Goal: Task Accomplishment & Management: Manage account settings

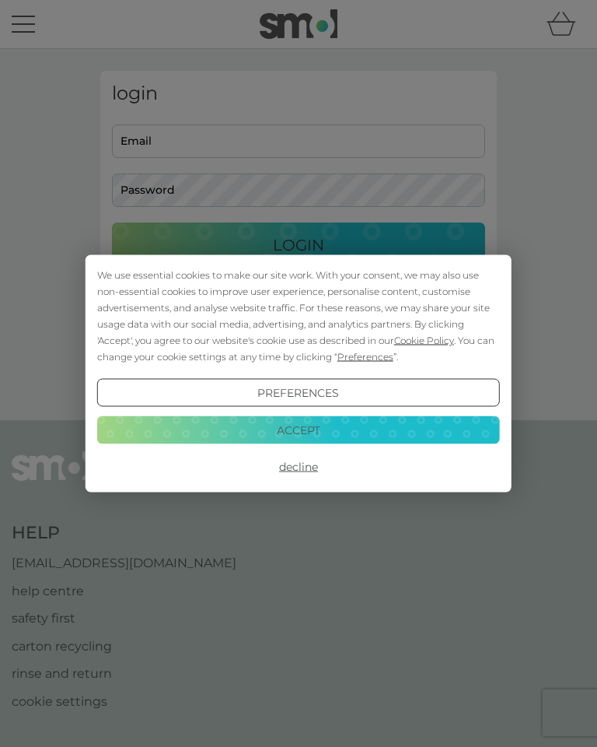
click at [395, 429] on button "Accept" at bounding box center [298, 429] width 403 height 28
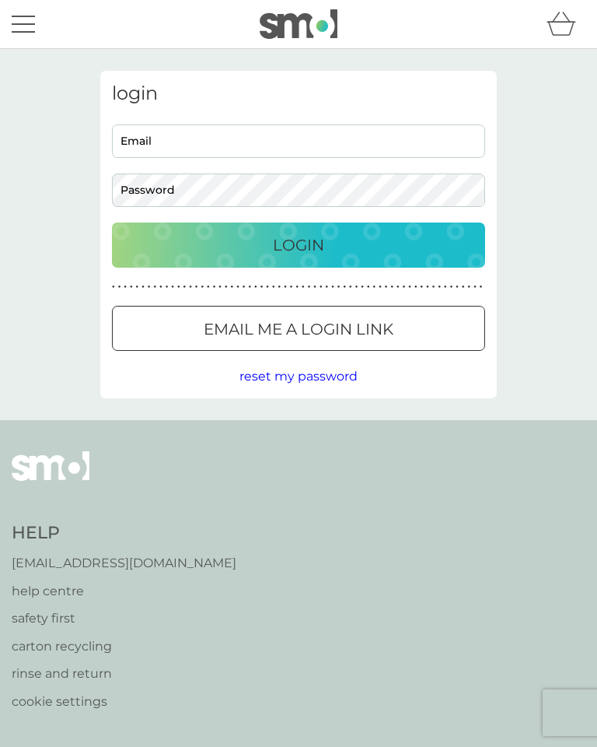
click at [418, 151] on input "Email" at bounding box center [298, 140] width 373 height 33
click at [343, 142] on input "Email" at bounding box center [298, 140] width 373 height 33
type input "erclifford@sky.com"
click at [299, 244] on button "Login" at bounding box center [298, 244] width 373 height 45
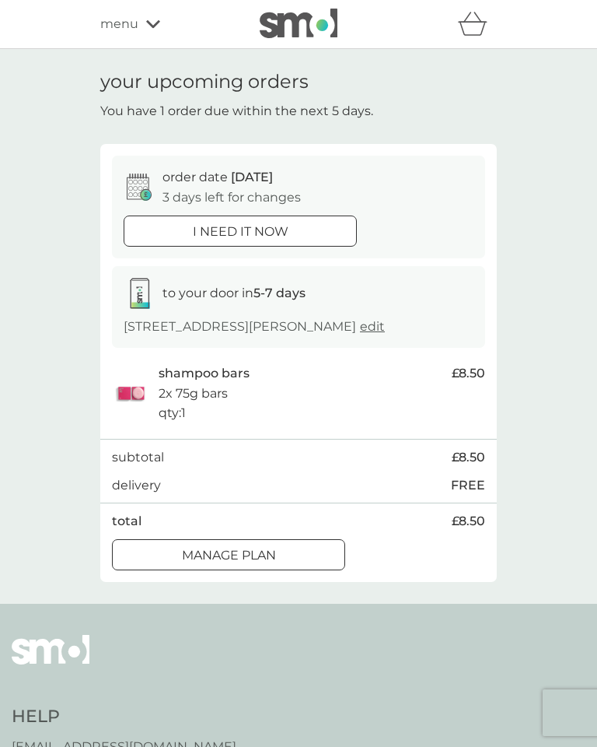
click at [301, 565] on div "Manage plan" at bounding box center [229, 555] width 232 height 20
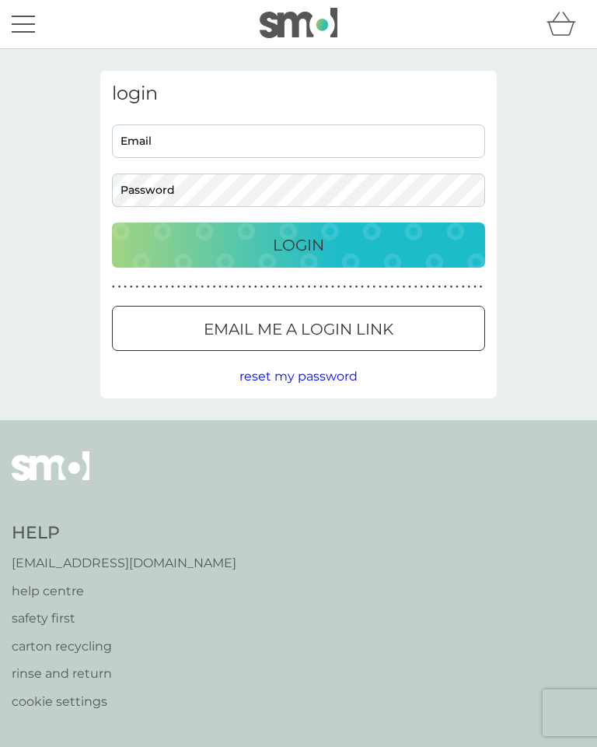
click at [395, 135] on input "Email" at bounding box center [298, 140] width 373 height 33
type input "erclifford@sky.com"
click at [345, 242] on div "Login" at bounding box center [299, 245] width 342 height 25
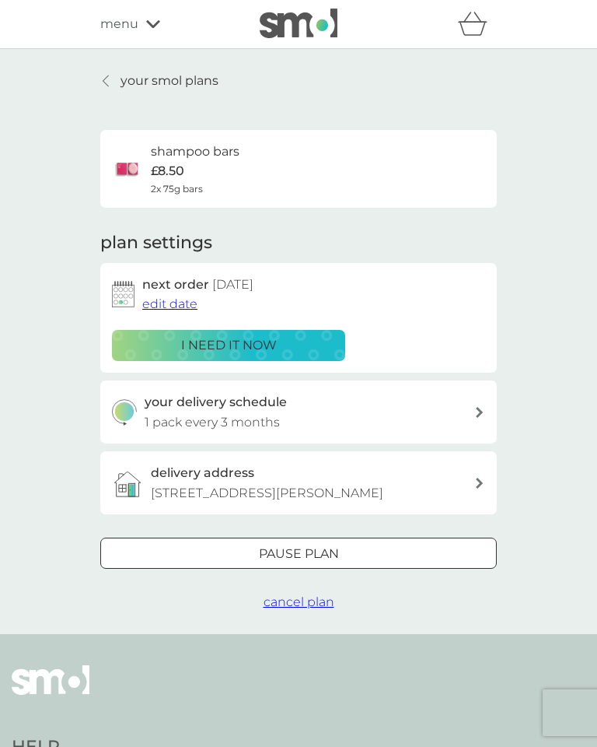
click at [312, 609] on span "cancel plan" at bounding box center [299, 601] width 71 height 15
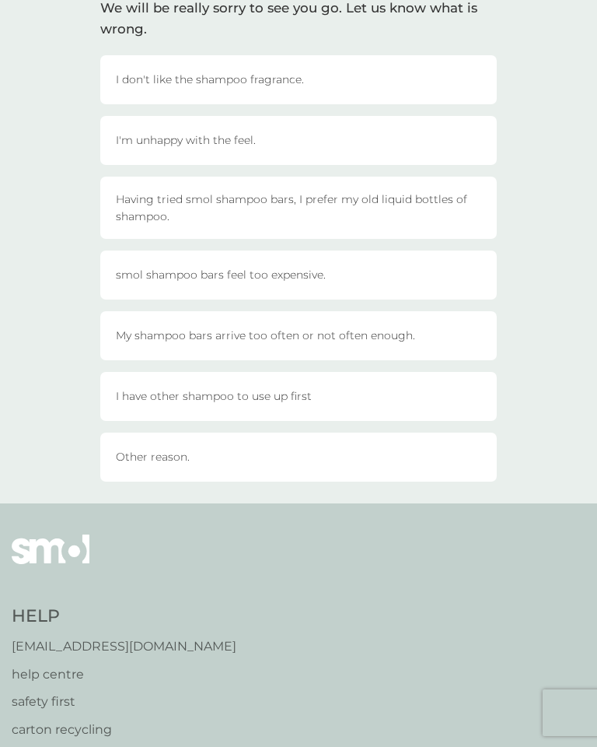
scroll to position [31, 0]
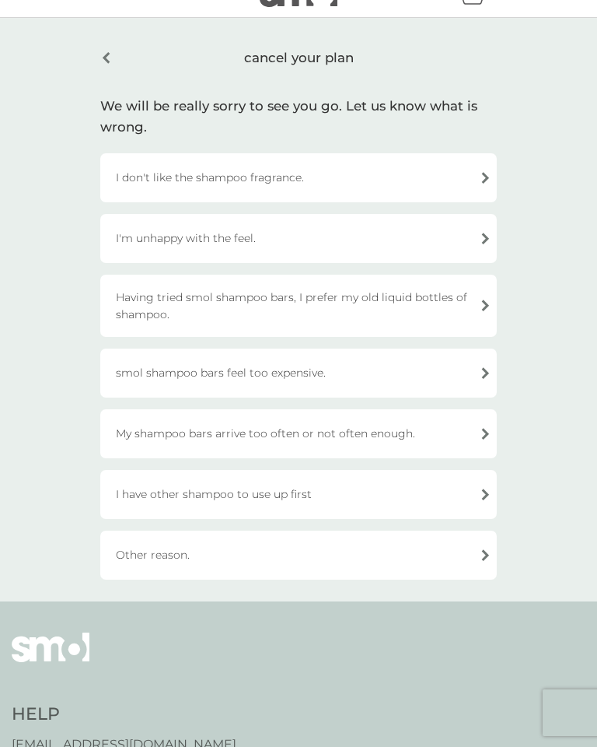
click at [385, 299] on div "Having tried smol shampoo bars, I prefer my old liquid bottles of shampoo." at bounding box center [298, 306] width 397 height 62
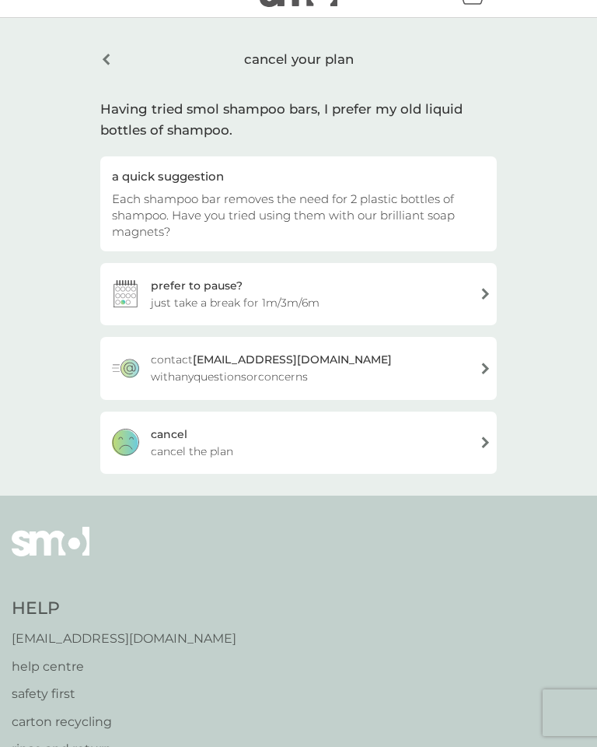
click at [411, 187] on div "a quick suggestion Each shampoo bar removes the need for 2 plastic bottles of s…" at bounding box center [298, 203] width 397 height 95
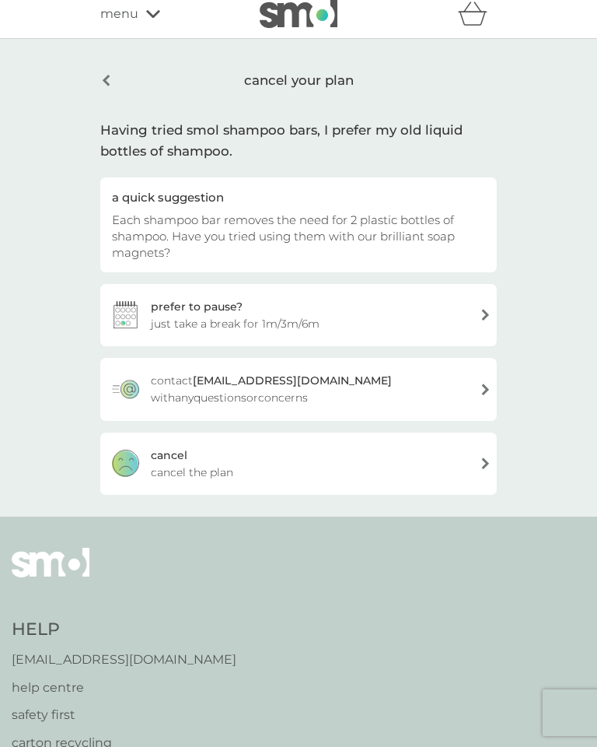
scroll to position [0, 0]
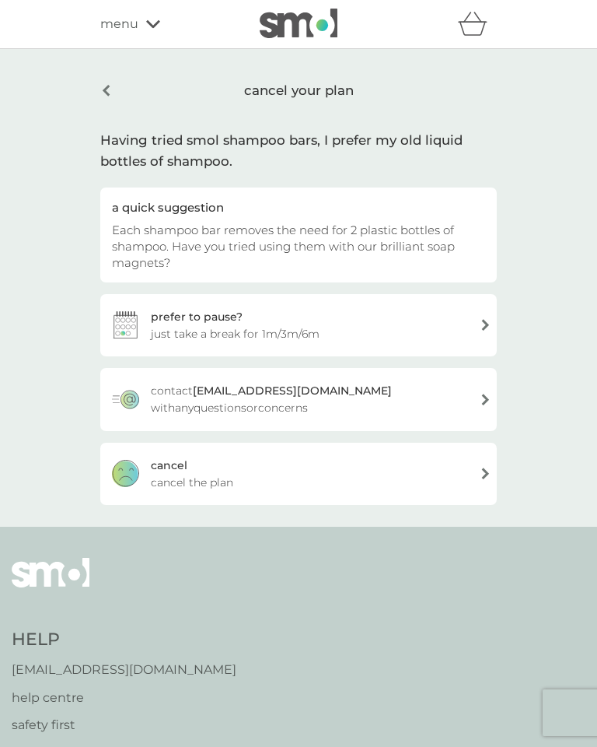
click at [145, 24] on div "menu" at bounding box center [166, 24] width 132 height 20
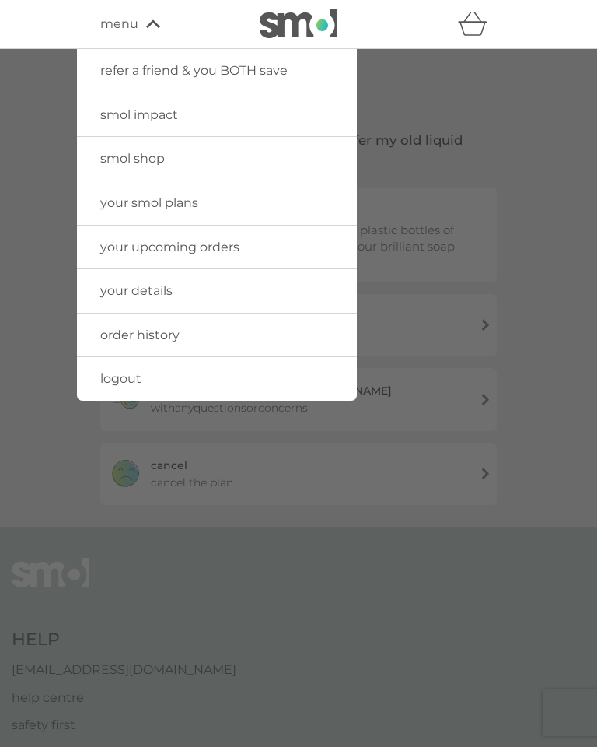
click at [263, 165] on link "smol shop" at bounding box center [217, 159] width 280 height 44
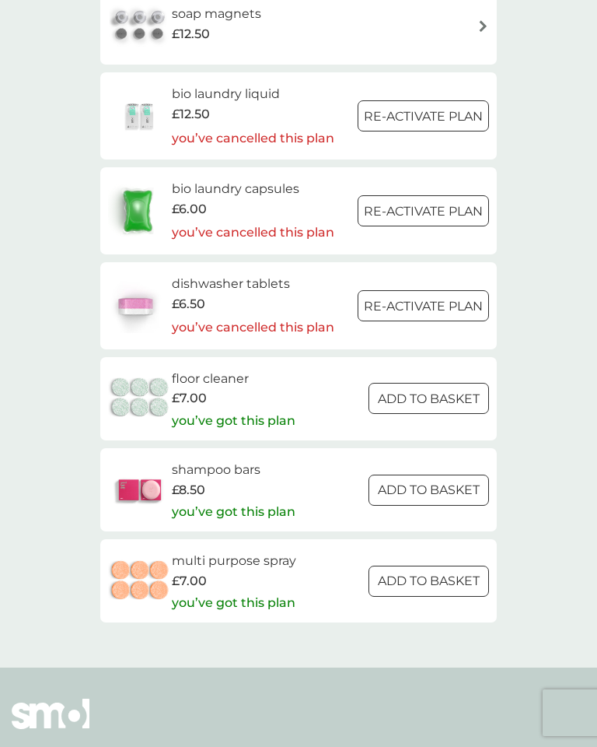
scroll to position [2100, 0]
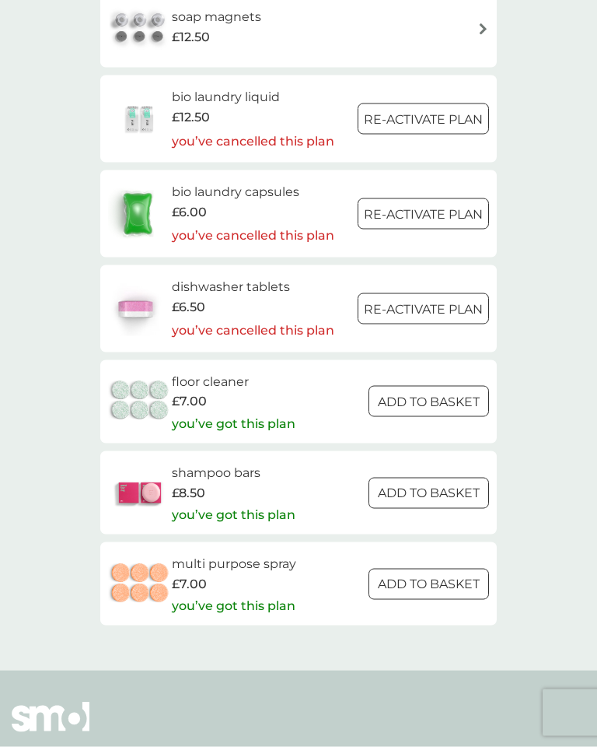
click at [257, 463] on h6 "shampoo bars" at bounding box center [234, 473] width 124 height 20
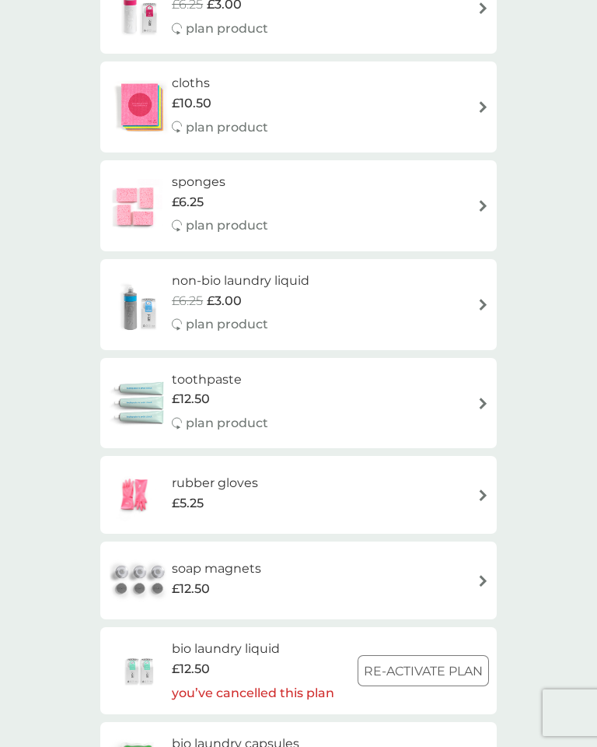
scroll to position [1591, 0]
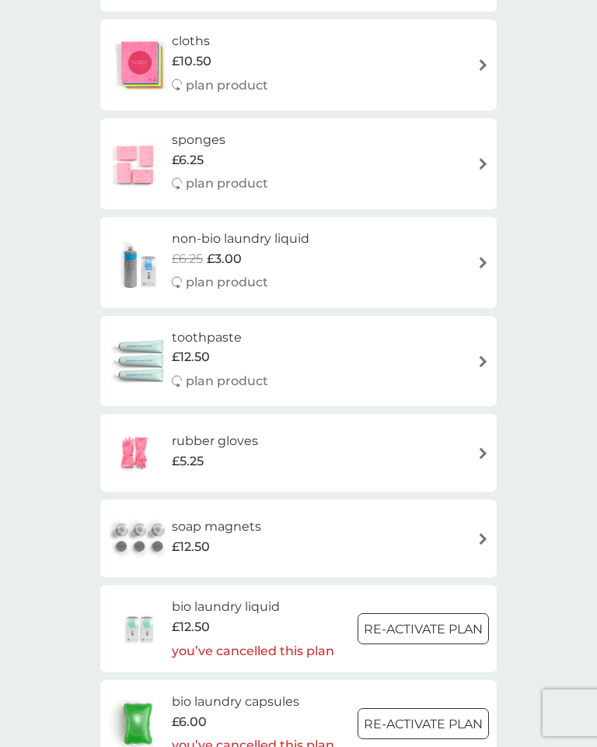
click at [320, 520] on div "added to basket Spend another £11.50 for our fastest FREE tracked delivery serv…" at bounding box center [298, 373] width 597 height 747
click at [479, 533] on img at bounding box center [484, 539] width 12 height 12
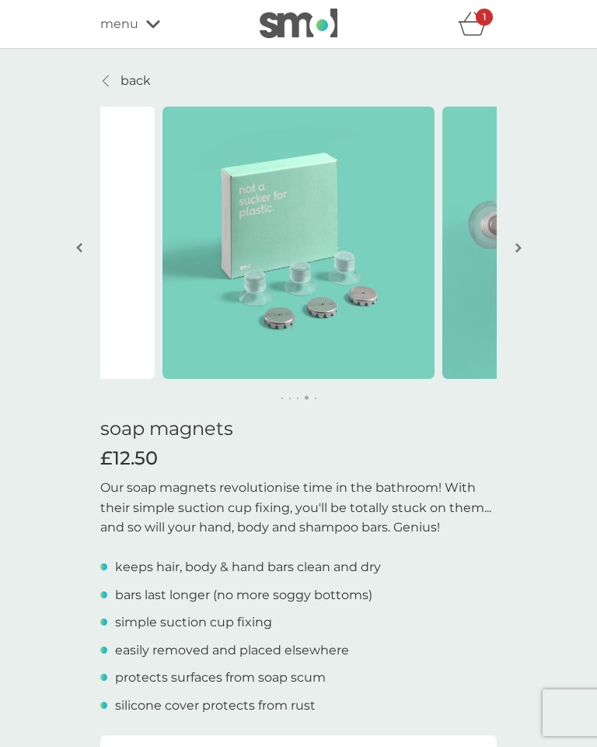
click at [469, 23] on icon "basket" at bounding box center [473, 29] width 26 height 14
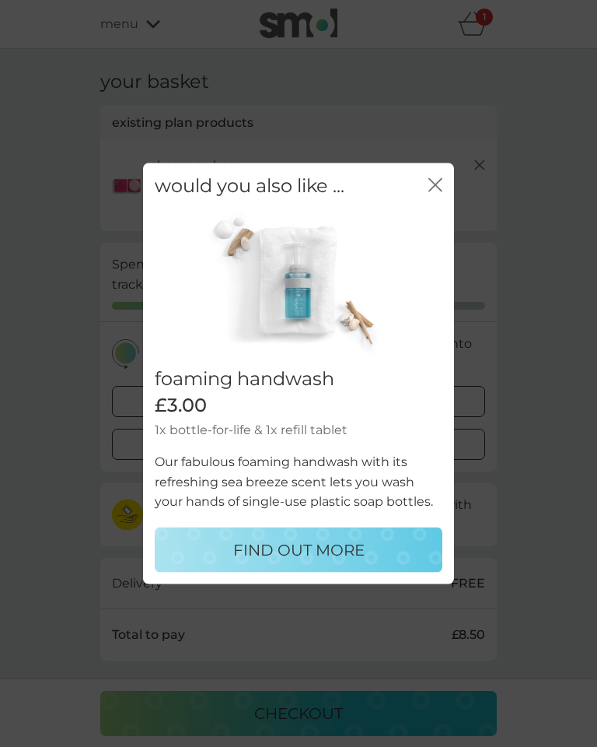
click at [437, 192] on icon "close" at bounding box center [436, 185] width 14 height 14
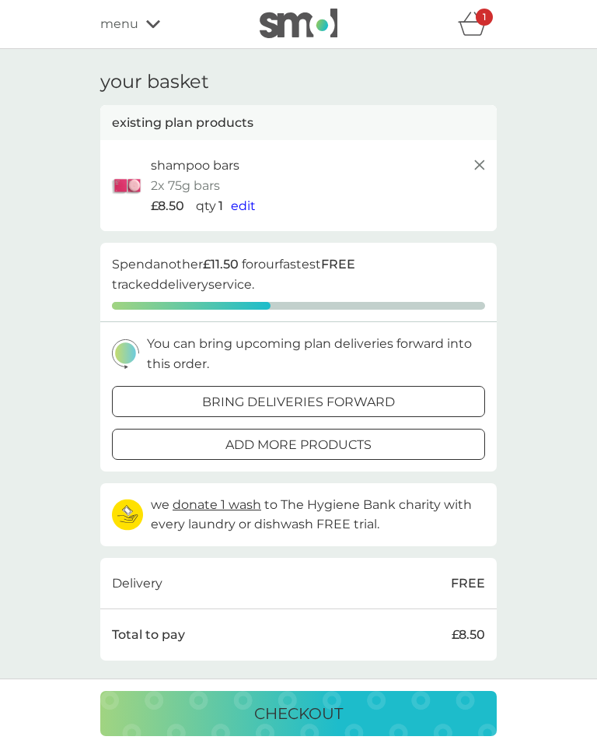
click at [211, 168] on p "shampoo bars" at bounding box center [195, 166] width 89 height 20
click at [151, 17] on div "menu" at bounding box center [166, 24] width 132 height 20
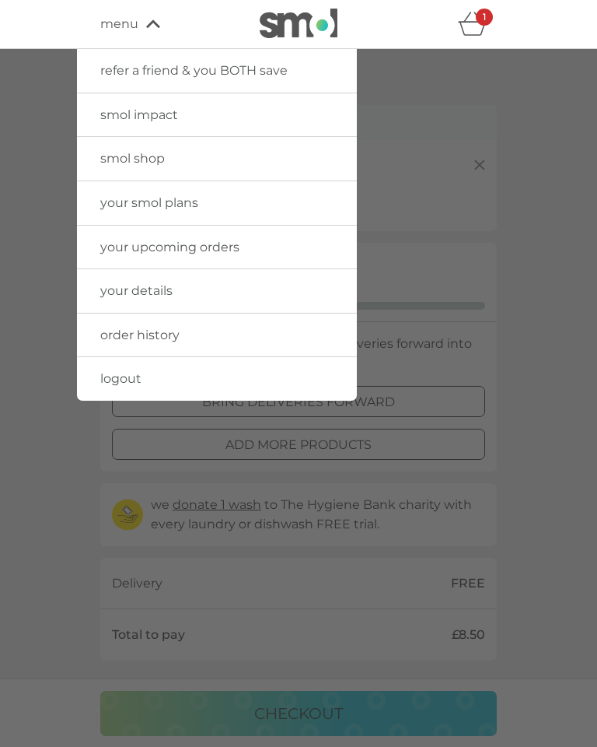
click at [227, 210] on link "your smol plans" at bounding box center [217, 203] width 280 height 44
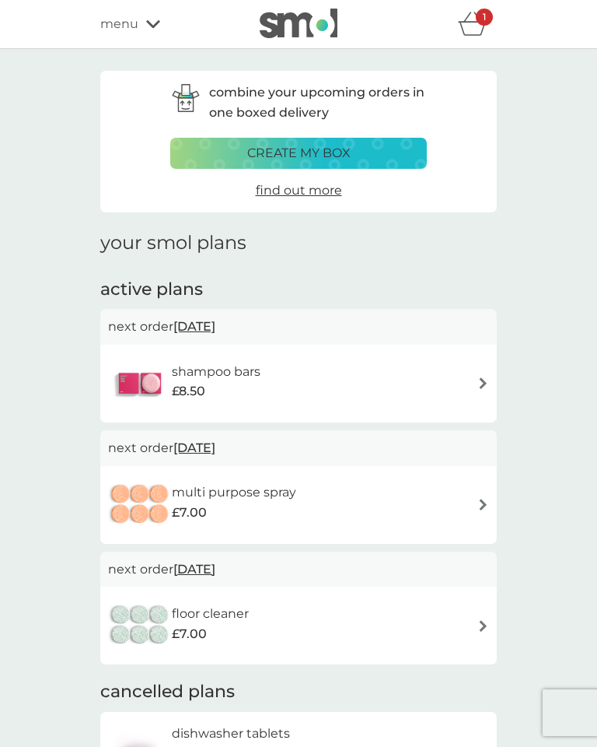
click at [411, 356] on div "shampoo bars £8.50" at bounding box center [298, 383] width 381 height 54
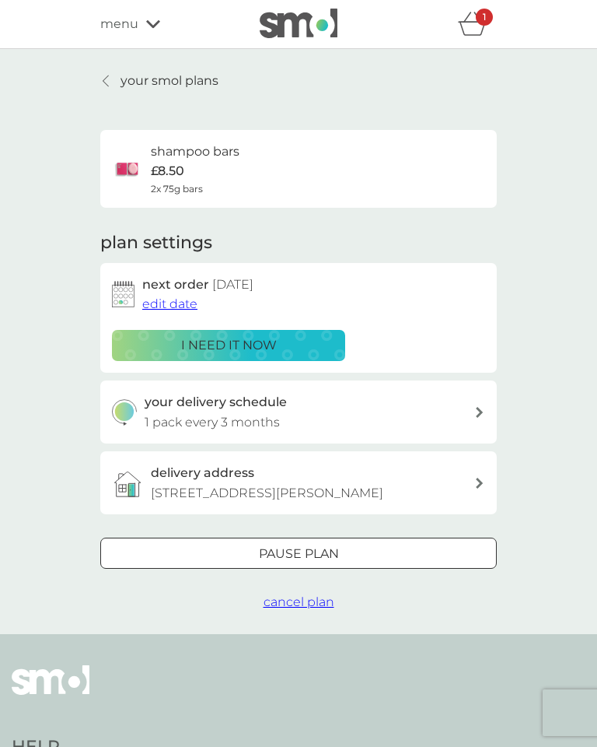
click at [320, 612] on button "cancel plan" at bounding box center [299, 602] width 71 height 20
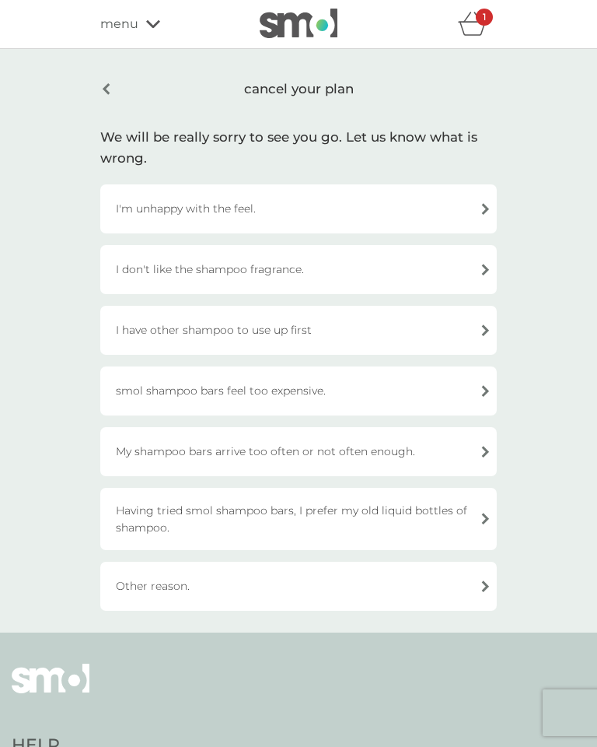
click at [397, 509] on div "Having tried smol shampoo bars, I prefer my old liquid bottles of shampoo." at bounding box center [298, 519] width 397 height 62
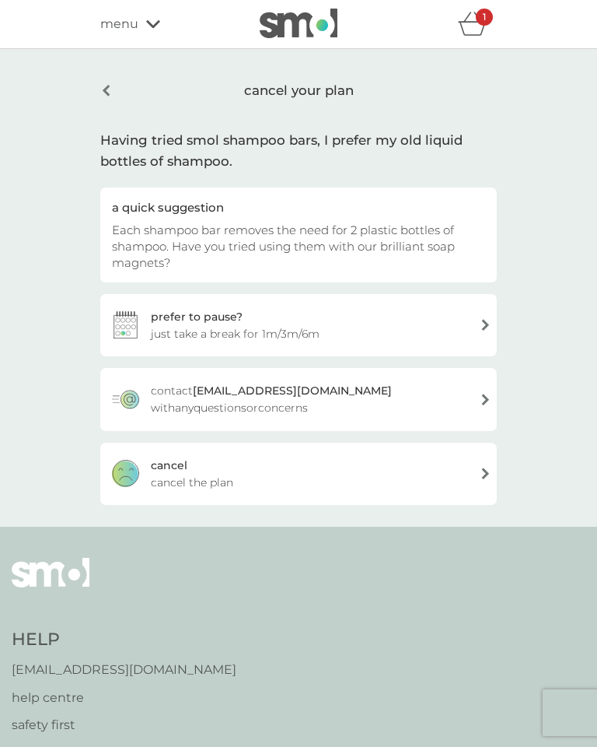
click at [404, 481] on div "[PERSON_NAME] the plan" at bounding box center [298, 474] width 397 height 62
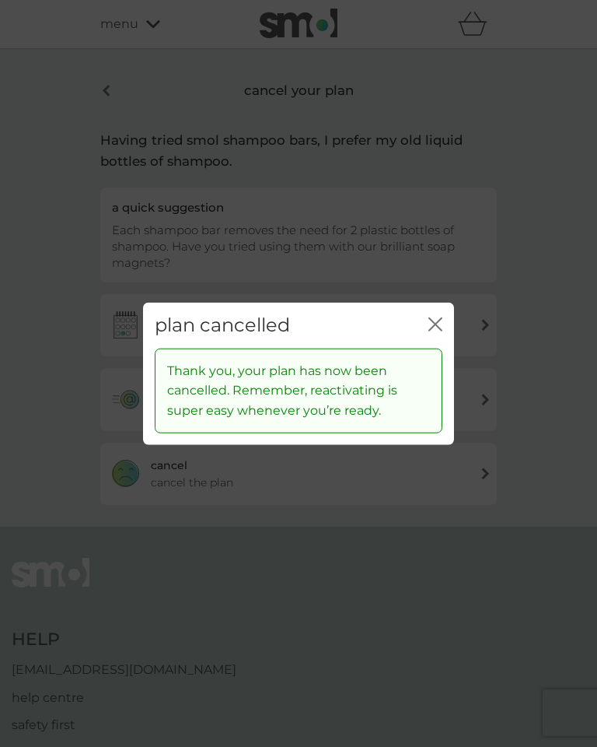
click at [439, 328] on icon "close" at bounding box center [439, 324] width 6 height 12
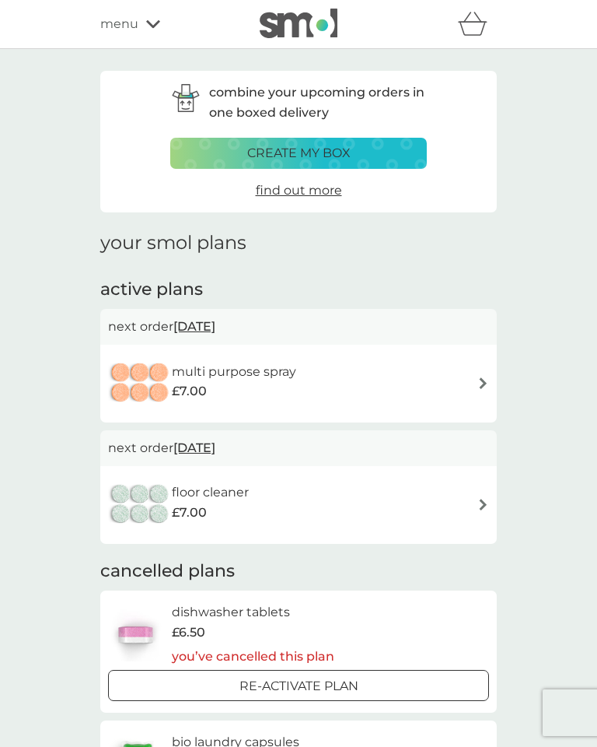
click at [451, 378] on div "multi purpose spray £7.00" at bounding box center [298, 383] width 381 height 54
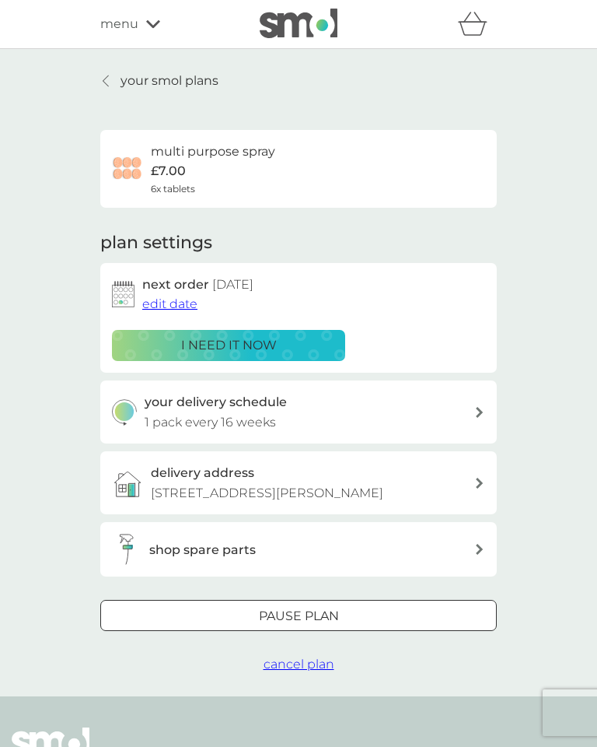
click at [392, 626] on div "Pause plan" at bounding box center [298, 616] width 395 height 20
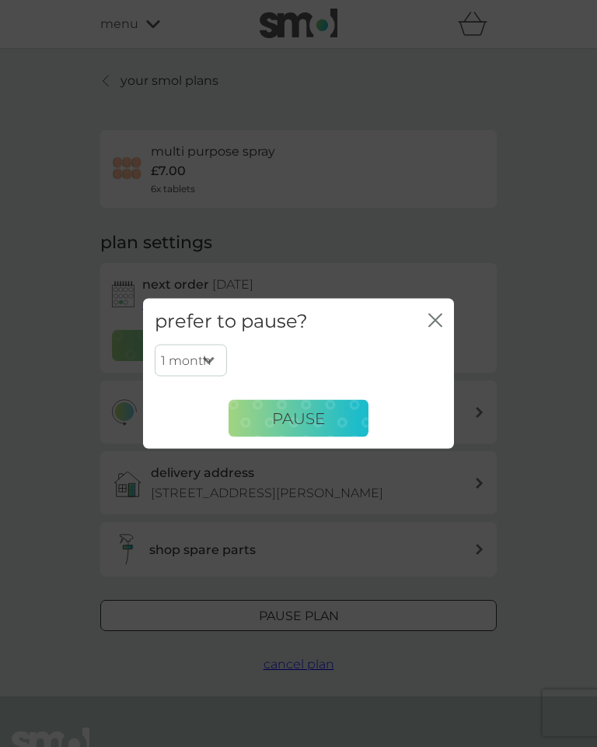
click at [208, 358] on select "1 month 2 months 3 months 4 months 5 months 6 months" at bounding box center [191, 360] width 72 height 33
select select "3"
click at [332, 422] on button "Pause" at bounding box center [299, 418] width 140 height 37
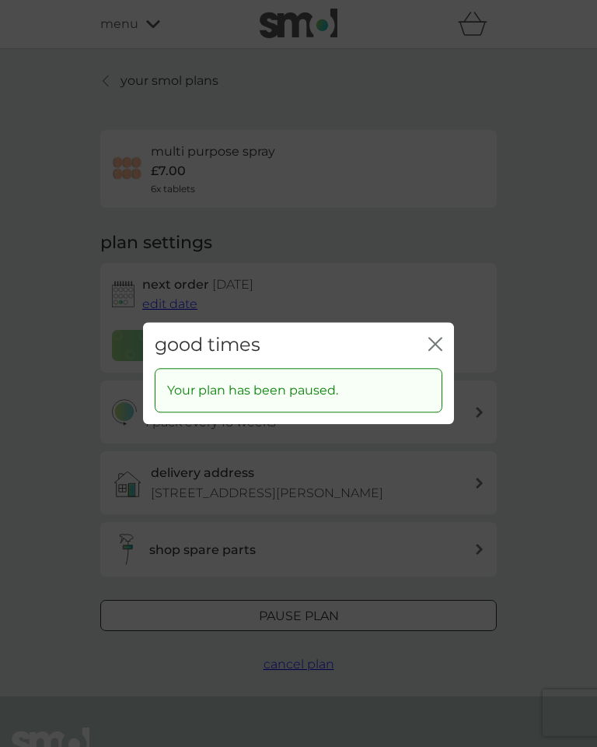
click at [439, 349] on icon "close" at bounding box center [436, 344] width 14 height 14
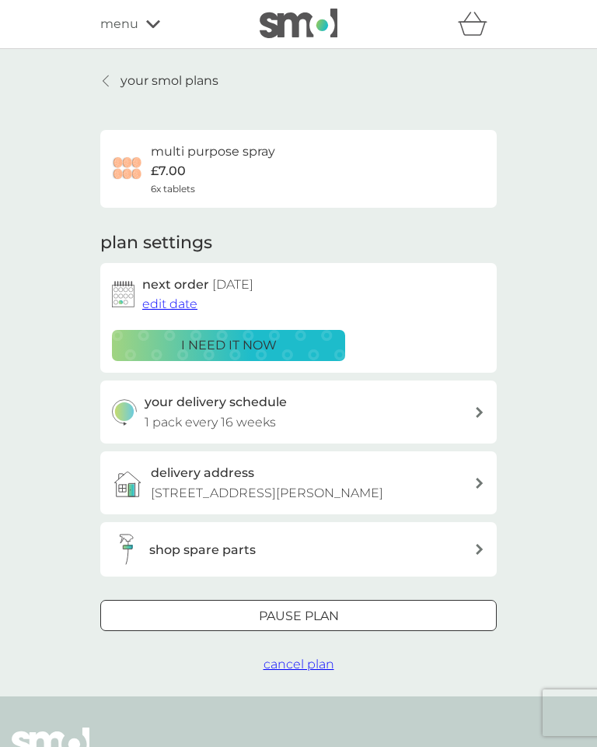
click at [160, 82] on p "your smol plans" at bounding box center [170, 81] width 98 height 20
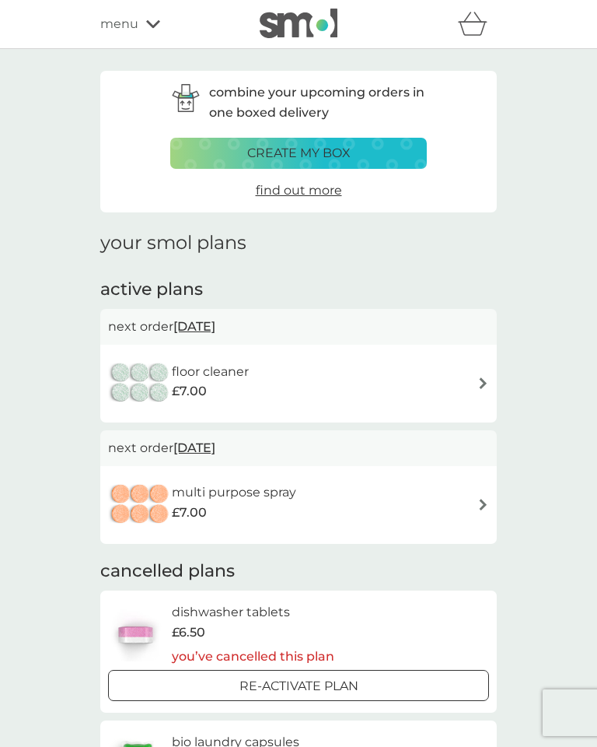
click at [451, 384] on div "floor cleaner £7.00" at bounding box center [298, 383] width 381 height 54
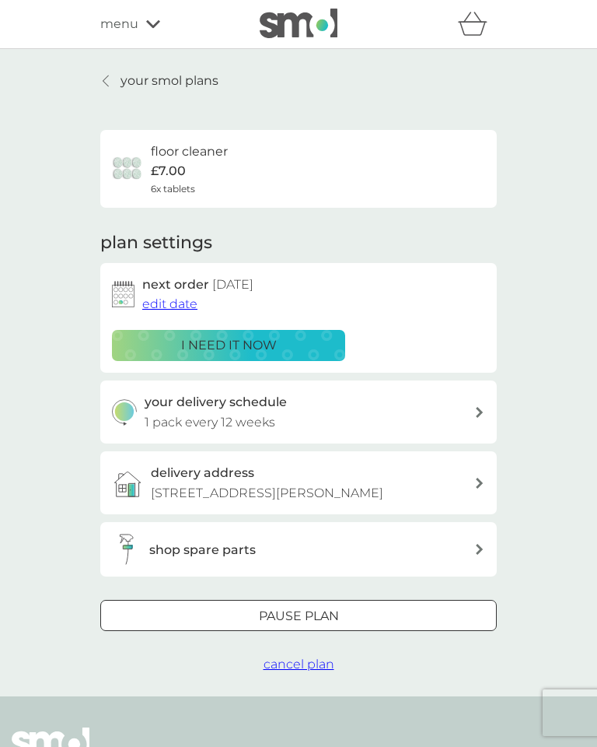
click at [362, 626] on div "Pause plan" at bounding box center [298, 616] width 395 height 20
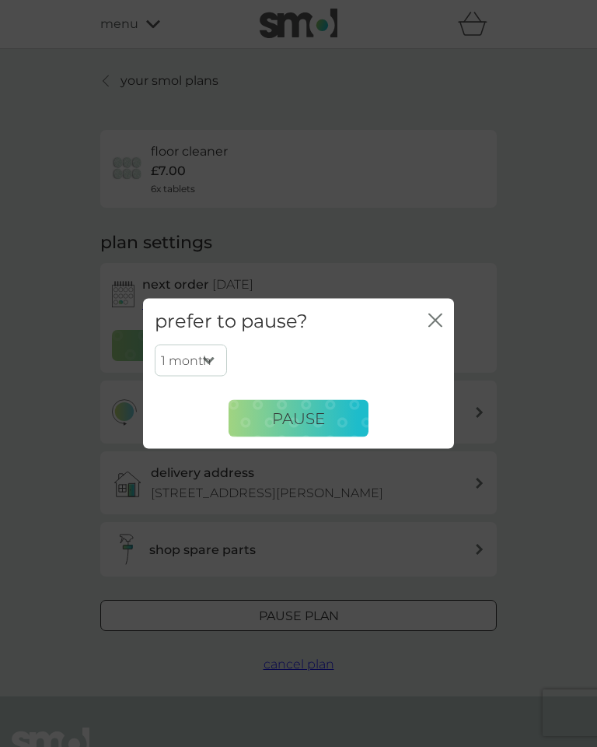
click at [198, 357] on select "1 month 2 months 3 months 4 months 5 months 6 months" at bounding box center [191, 360] width 72 height 33
select select "2"
click at [338, 409] on button "Pause" at bounding box center [299, 418] width 140 height 37
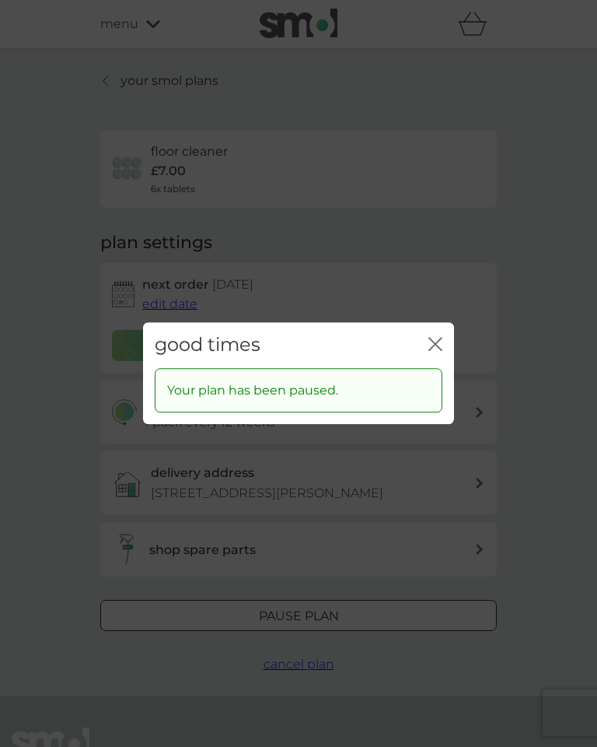
click at [432, 346] on icon "close" at bounding box center [436, 344] width 14 height 14
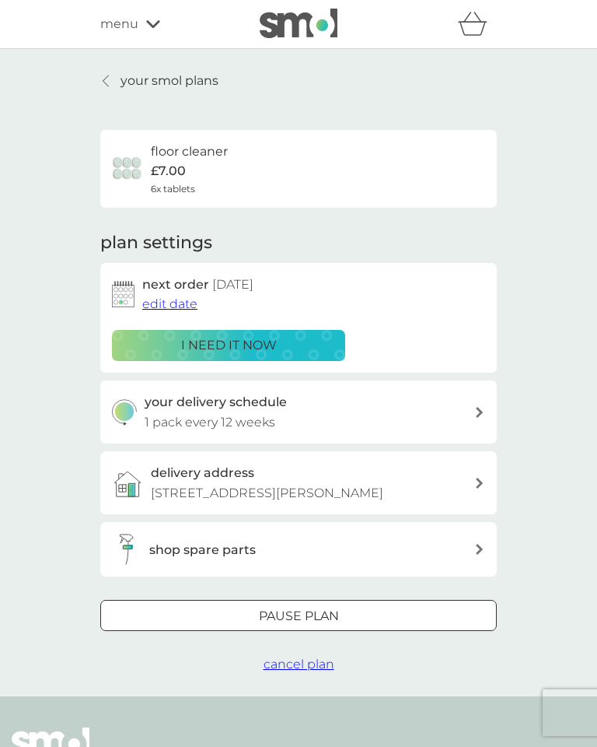
click at [173, 75] on p "your smol plans" at bounding box center [170, 81] width 98 height 20
